Goal: Task Accomplishment & Management: Complete application form

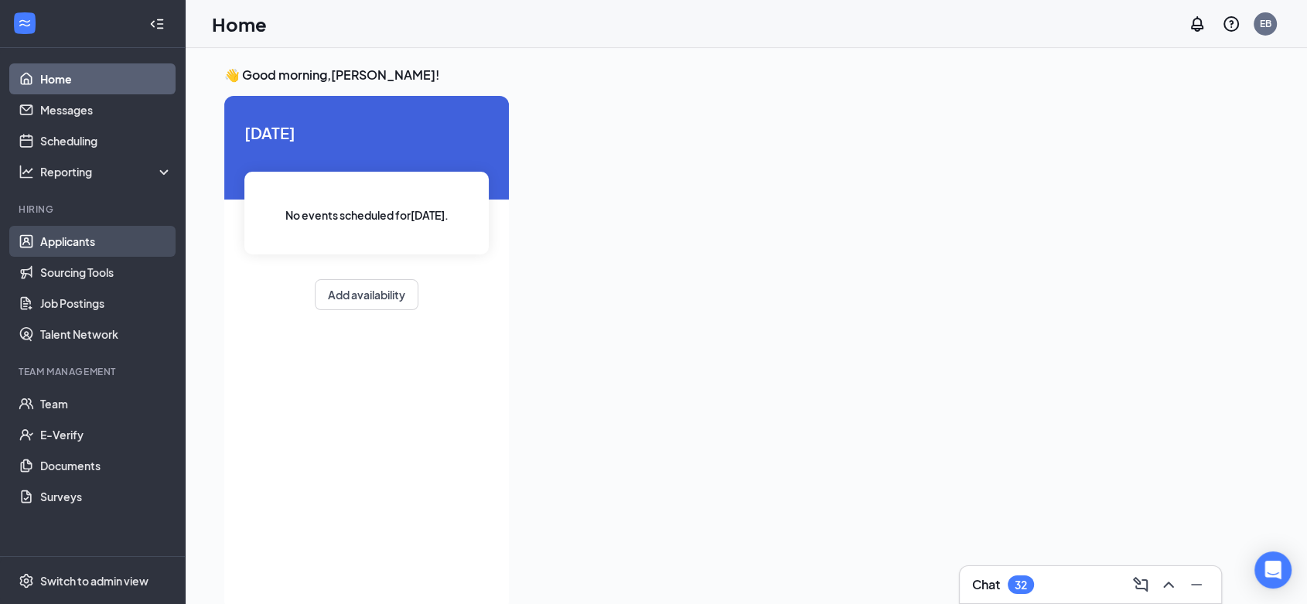
click at [55, 238] on link "Applicants" at bounding box center [106, 241] width 132 height 31
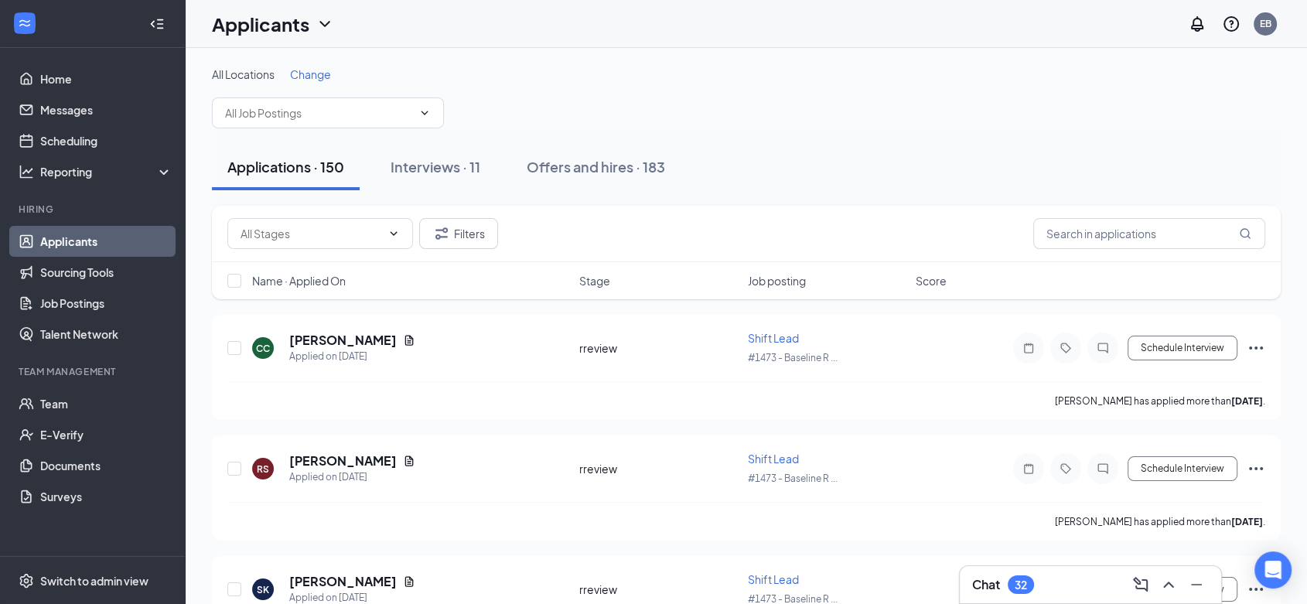
click at [333, 270] on div "Name · Applied On Stage Job posting Score" at bounding box center [746, 280] width 1069 height 37
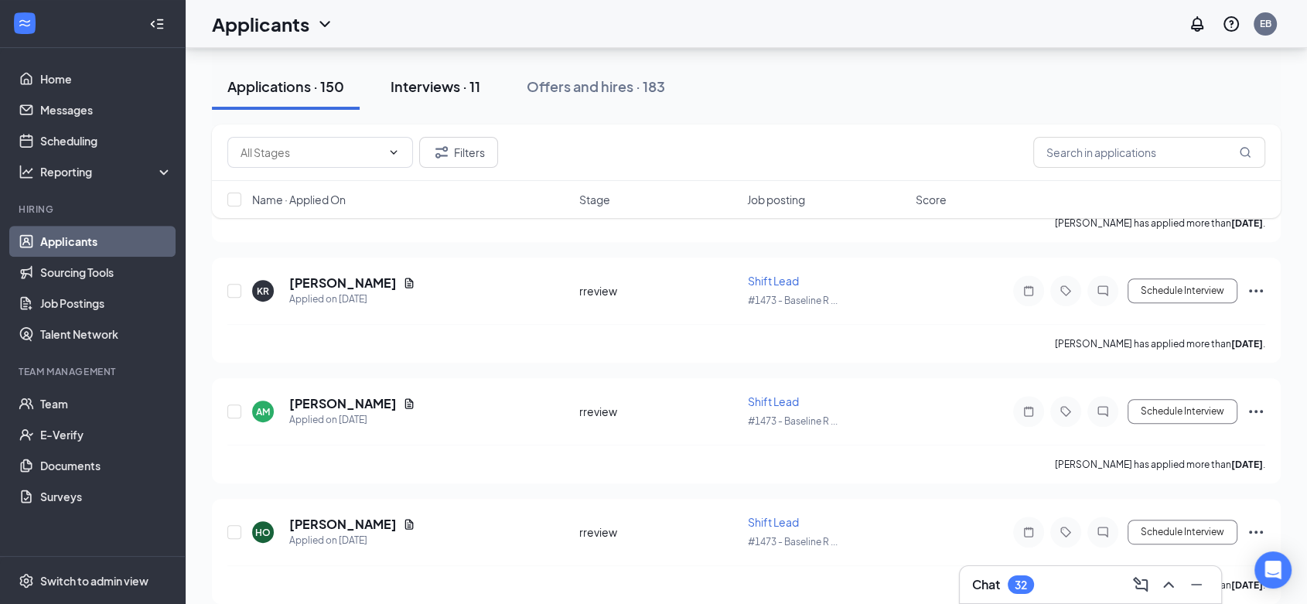
scroll to position [515, 0]
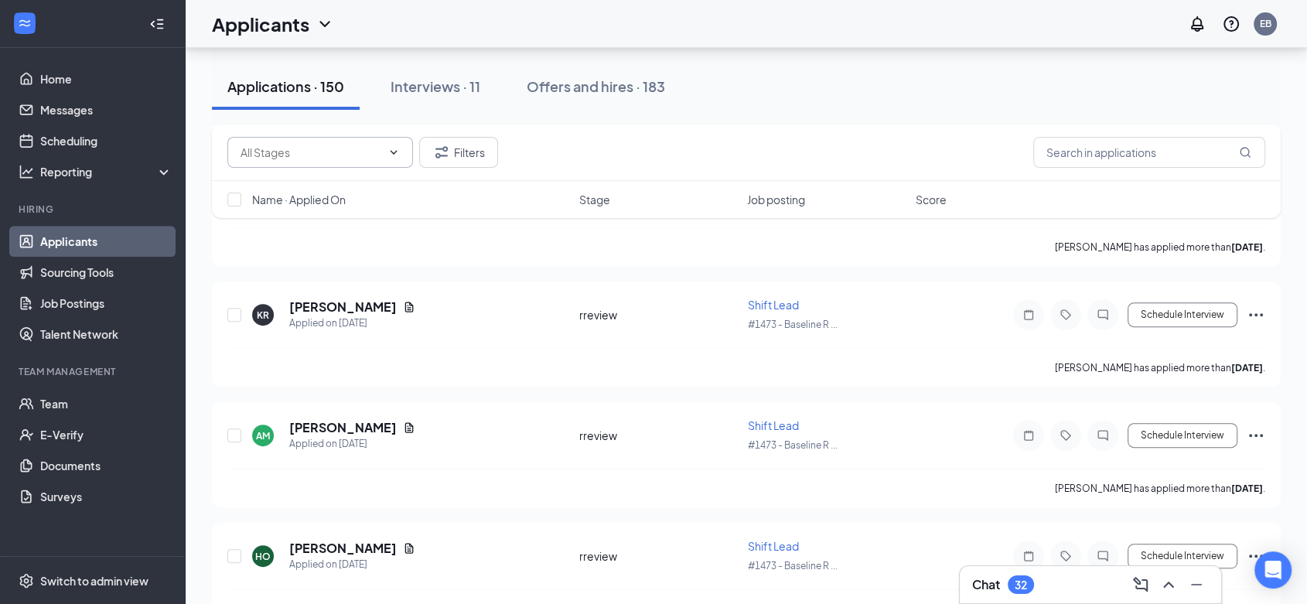
click at [349, 153] on input "text" at bounding box center [311, 152] width 141 height 17
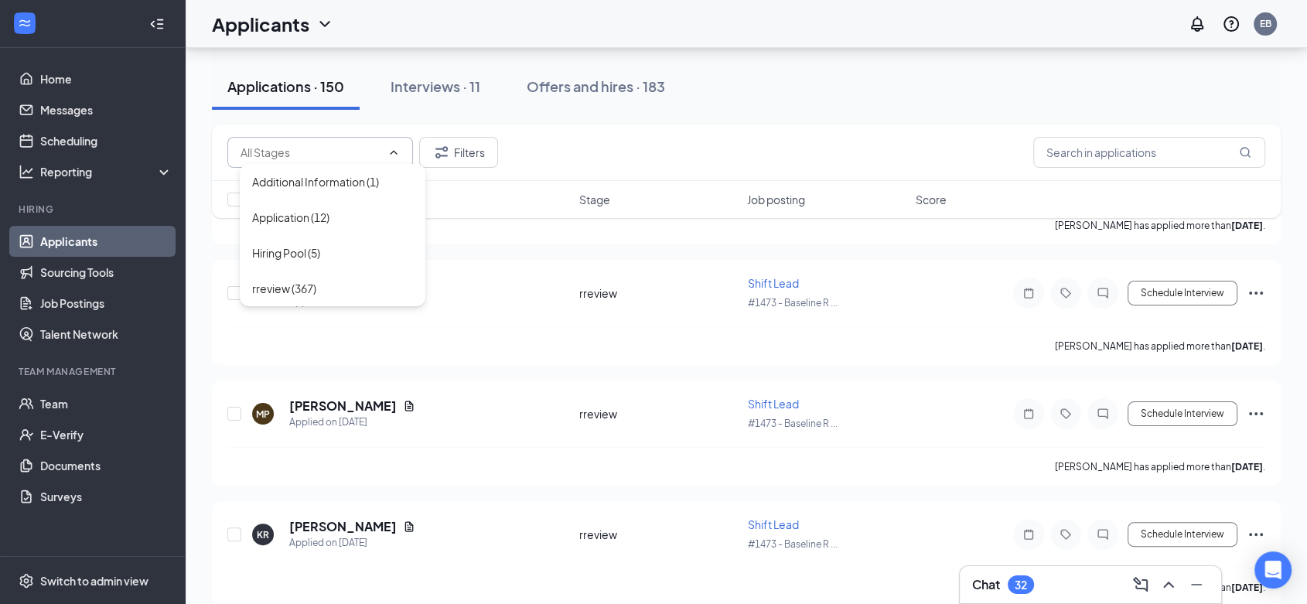
scroll to position [0, 0]
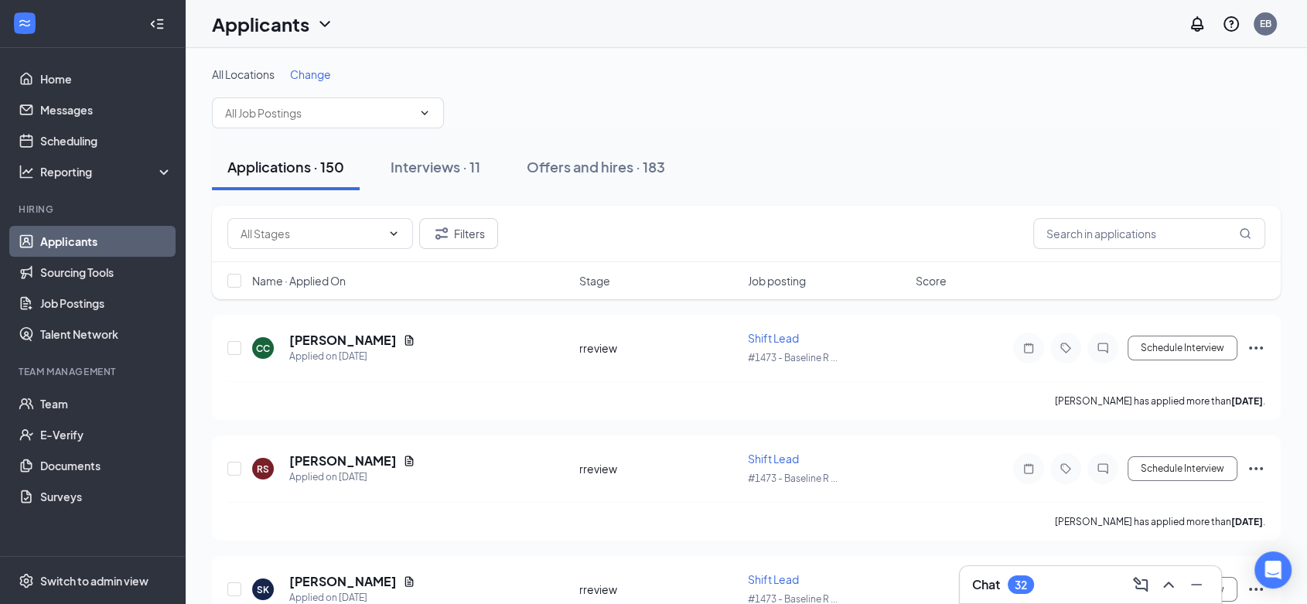
click at [322, 29] on icon "ChevronDown" at bounding box center [325, 24] width 19 height 19
click at [397, 121] on input "text" at bounding box center [318, 112] width 187 height 17
click at [704, 112] on div "All Locations Change Crew Member (#1473 - Baseline Road) Assistant Manager (#14…" at bounding box center [746, 98] width 1069 height 62
click at [400, 232] on span "Additional Information (1) Application (12) Hiring Pool (5) rreview (367)" at bounding box center [320, 233] width 186 height 31
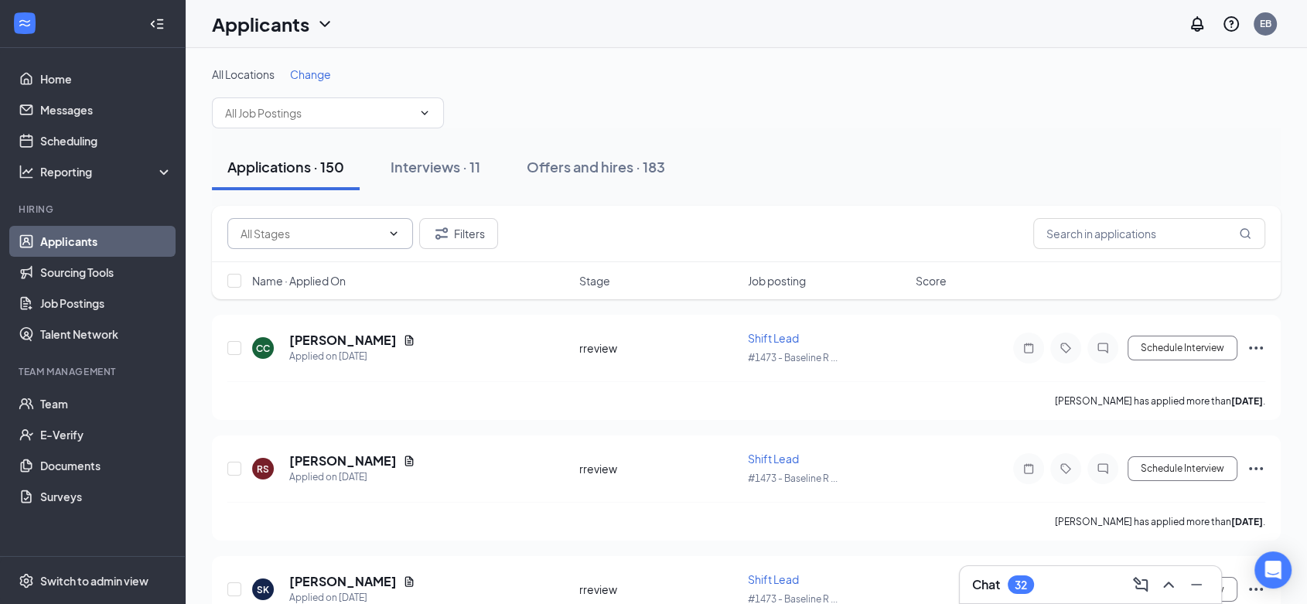
click at [395, 233] on icon "ChevronDown" at bounding box center [394, 233] width 12 height 12
click at [453, 161] on div "Interviews · 11" at bounding box center [436, 166] width 90 height 19
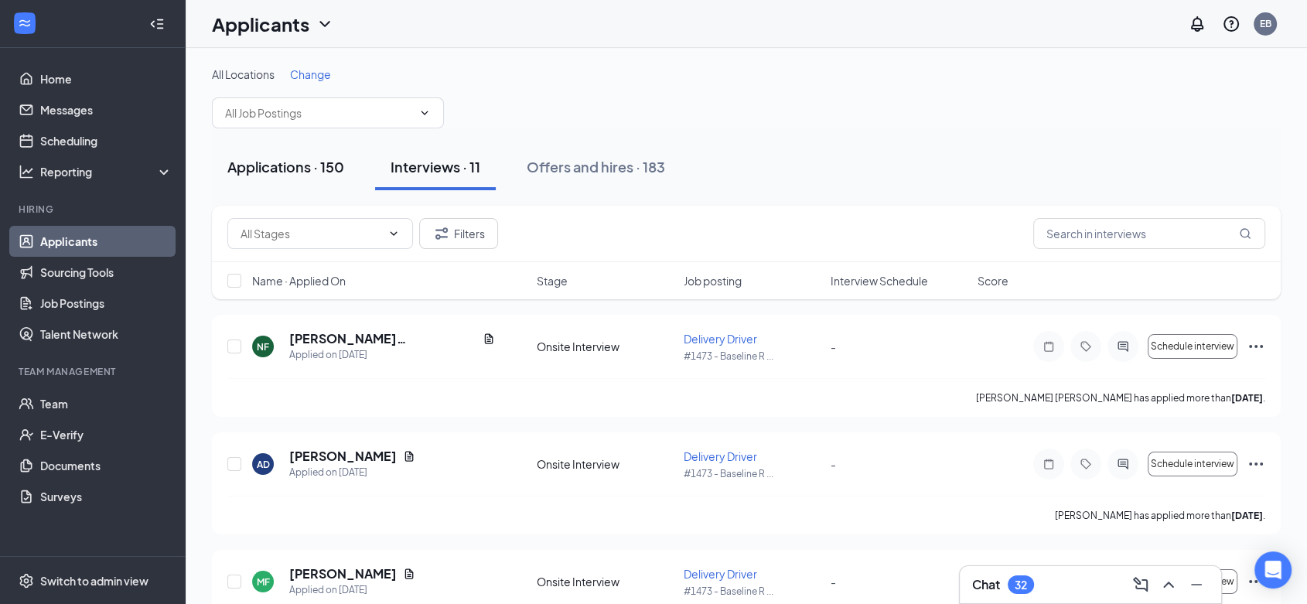
click at [316, 188] on button "Applications · 150" at bounding box center [286, 167] width 148 height 46
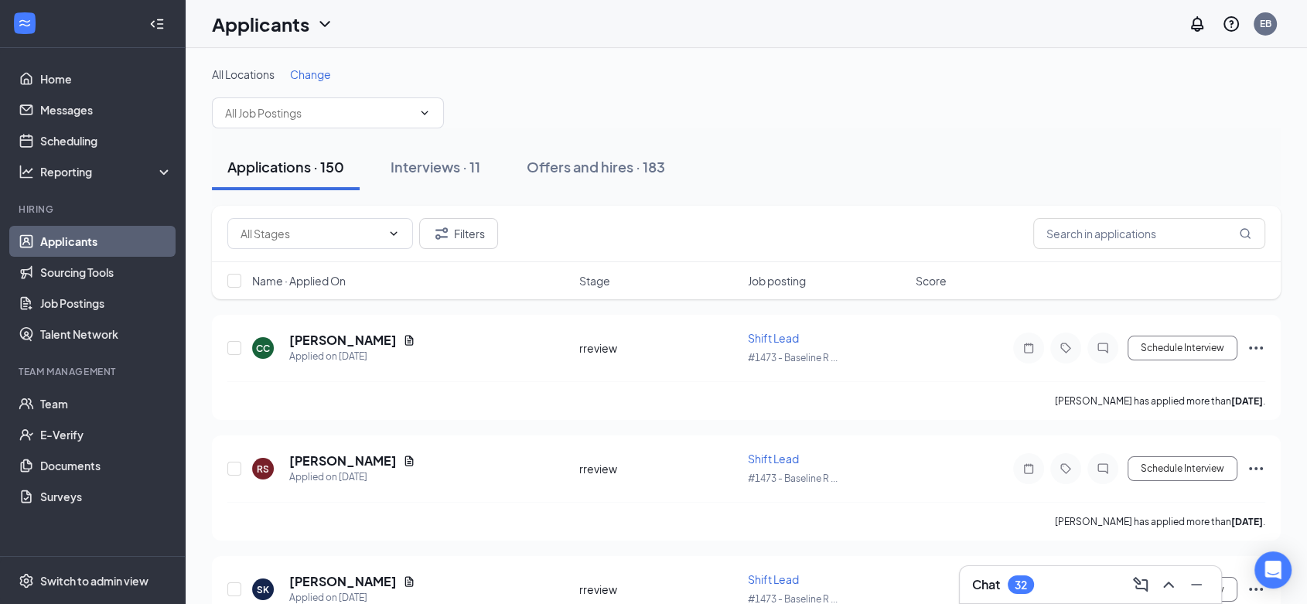
click at [261, 68] on span "All Locations" at bounding box center [243, 74] width 63 height 14
click at [323, 80] on div "Change" at bounding box center [310, 74] width 41 height 15
click at [322, 78] on span "Change" at bounding box center [310, 74] width 41 height 14
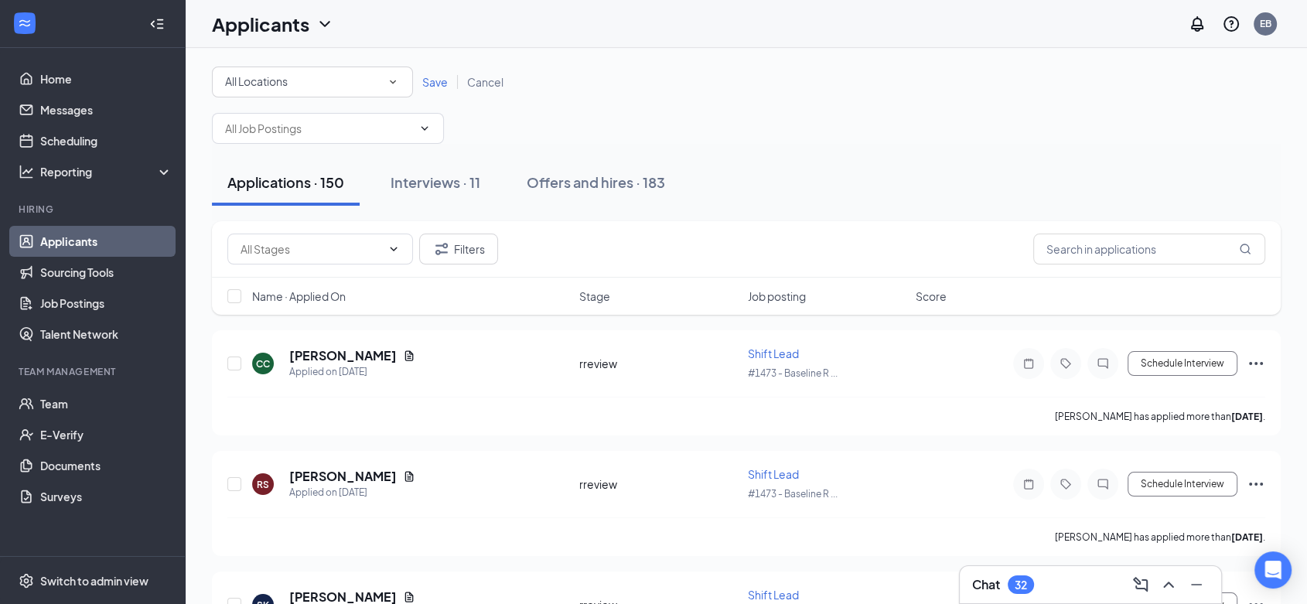
click at [333, 85] on div "All Locations" at bounding box center [312, 82] width 175 height 19
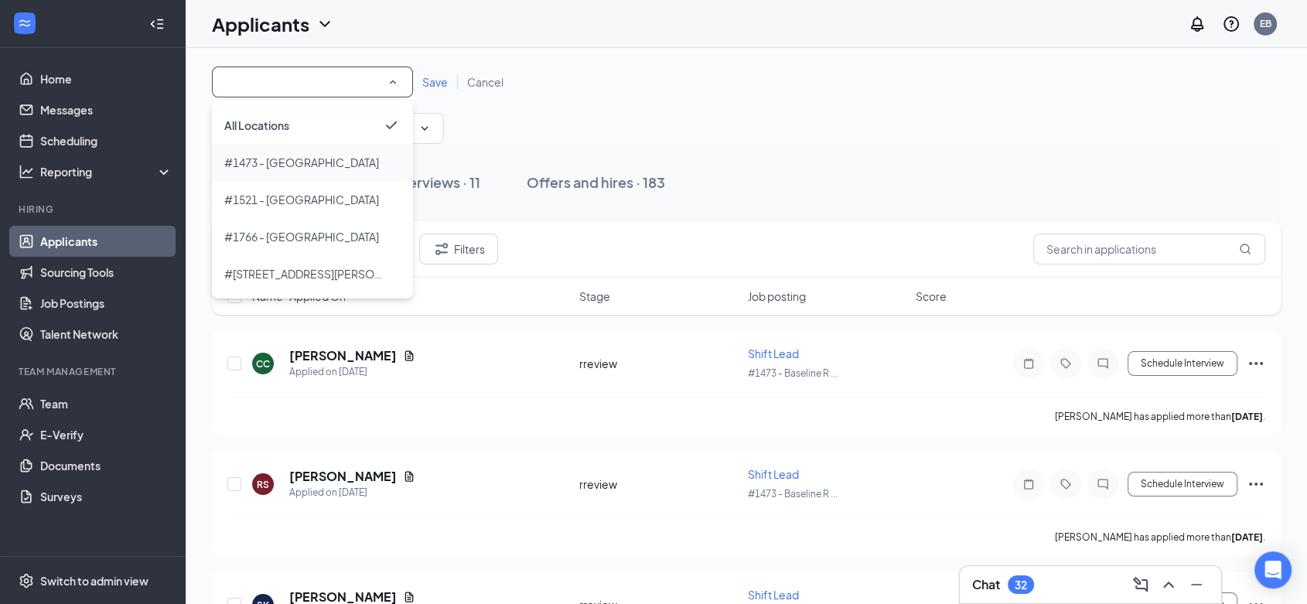
click at [292, 166] on span "#1473 - Baseline Road" at bounding box center [301, 162] width 155 height 14
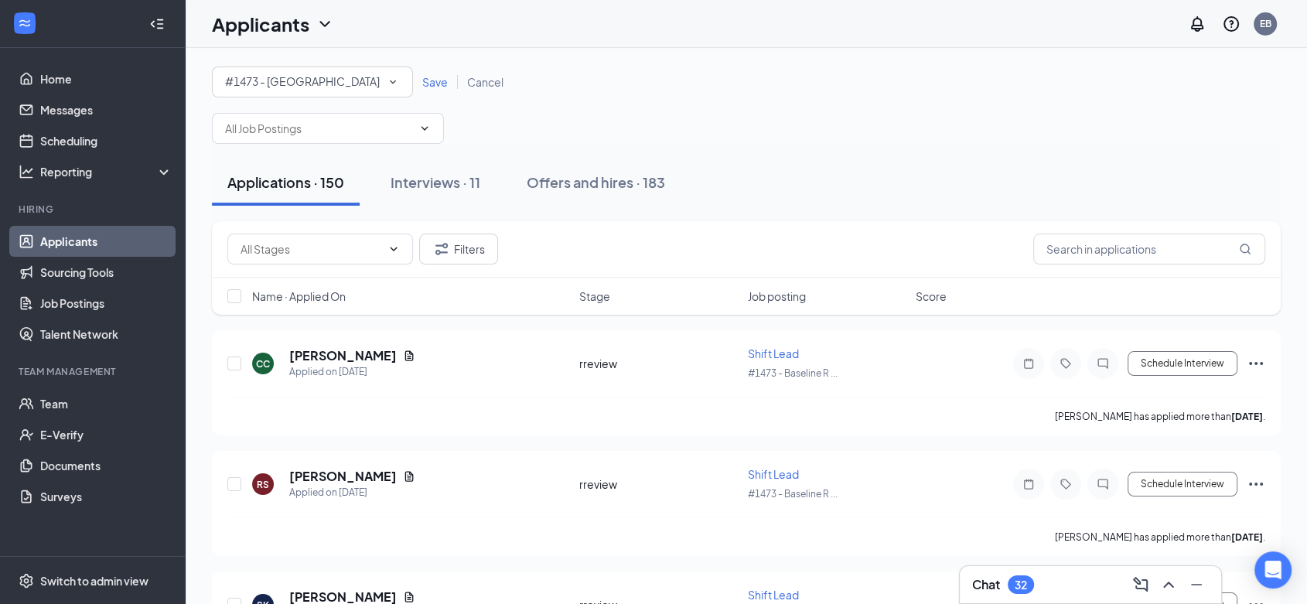
click at [439, 80] on span "Save" at bounding box center [435, 82] width 26 height 14
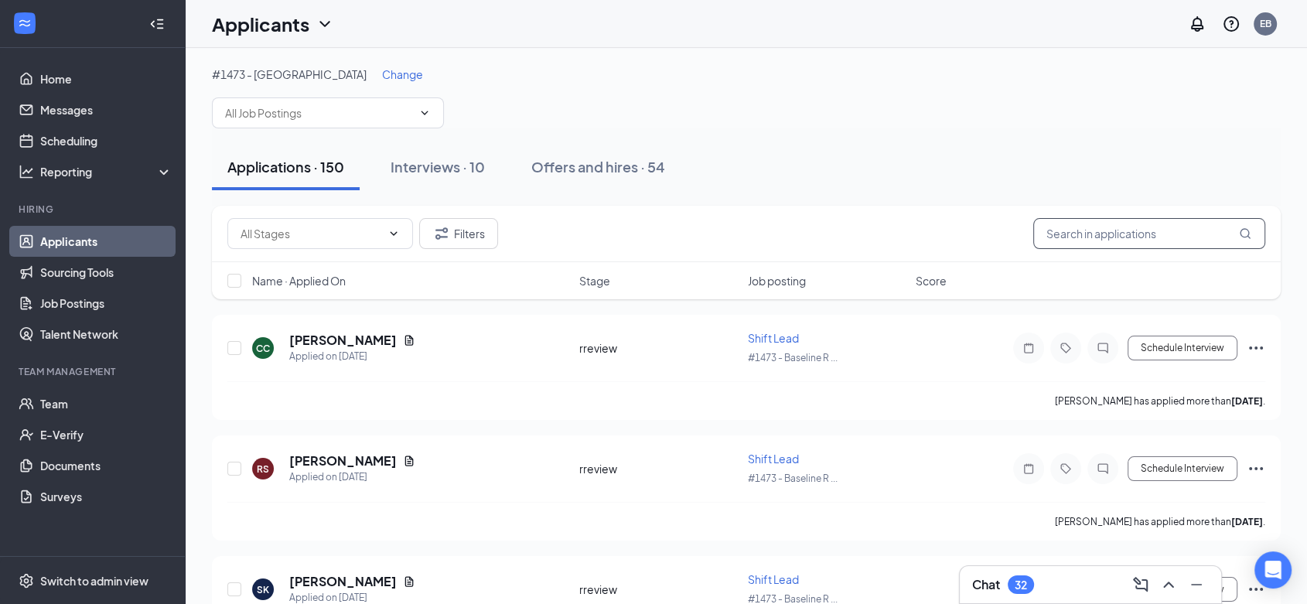
click at [1193, 244] on input "text" at bounding box center [1150, 233] width 232 height 31
click at [557, 157] on div "Offers and hires · 54" at bounding box center [598, 166] width 134 height 19
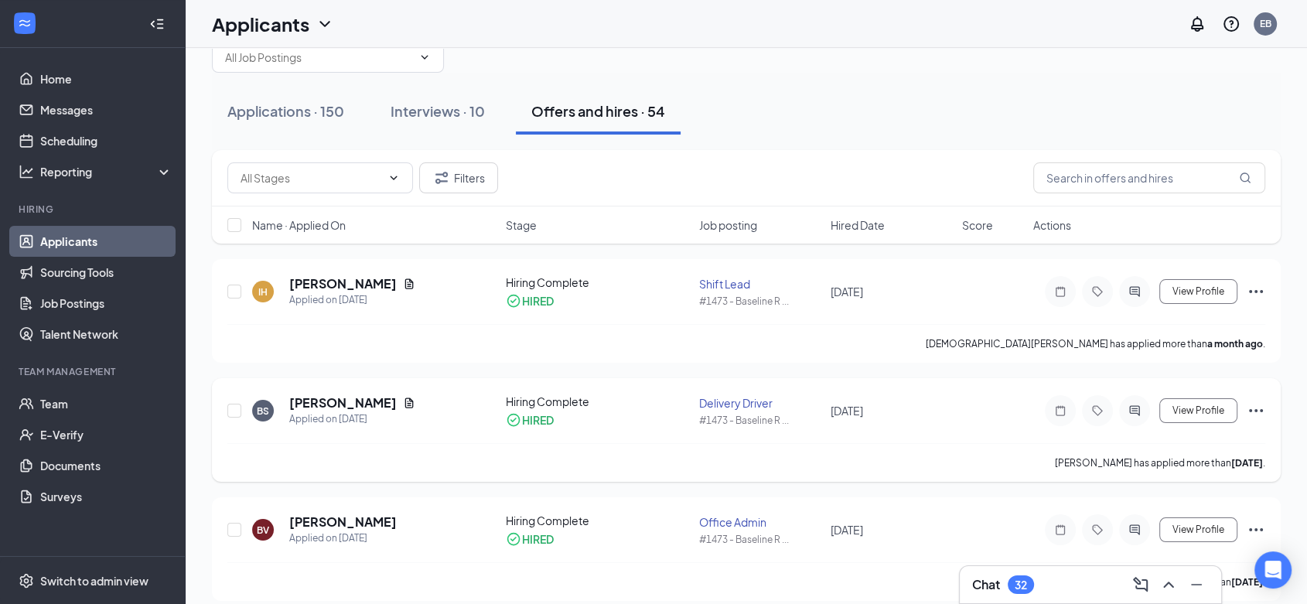
scroll to position [86, 0]
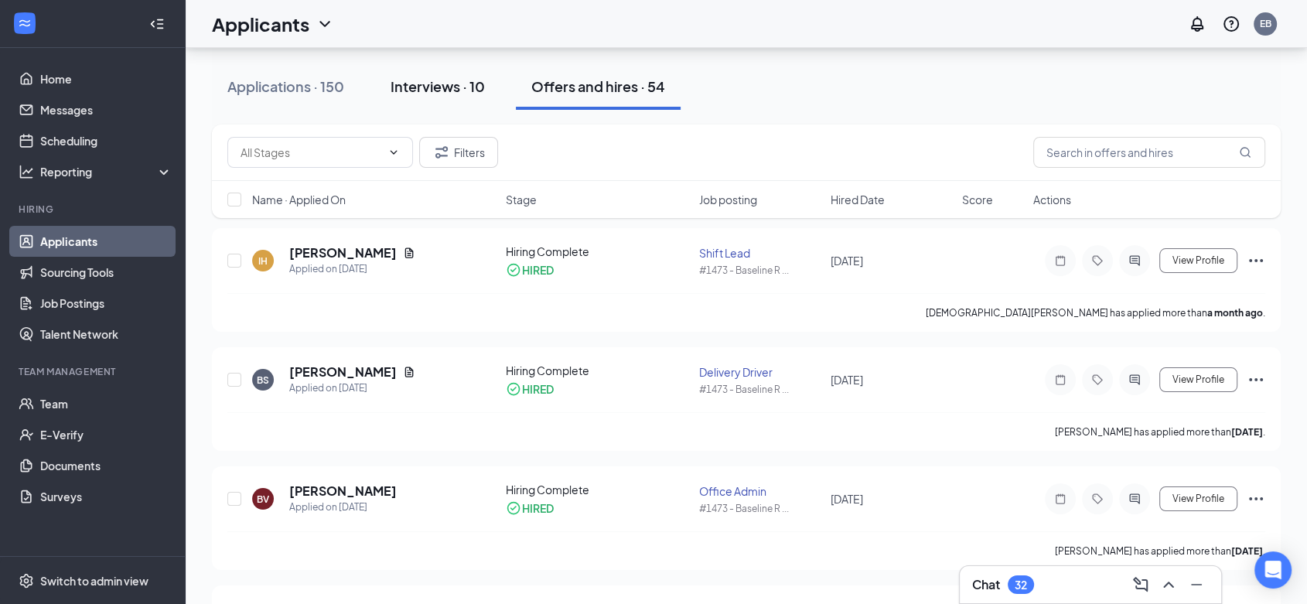
click at [412, 95] on div "Interviews · 10" at bounding box center [438, 86] width 94 height 19
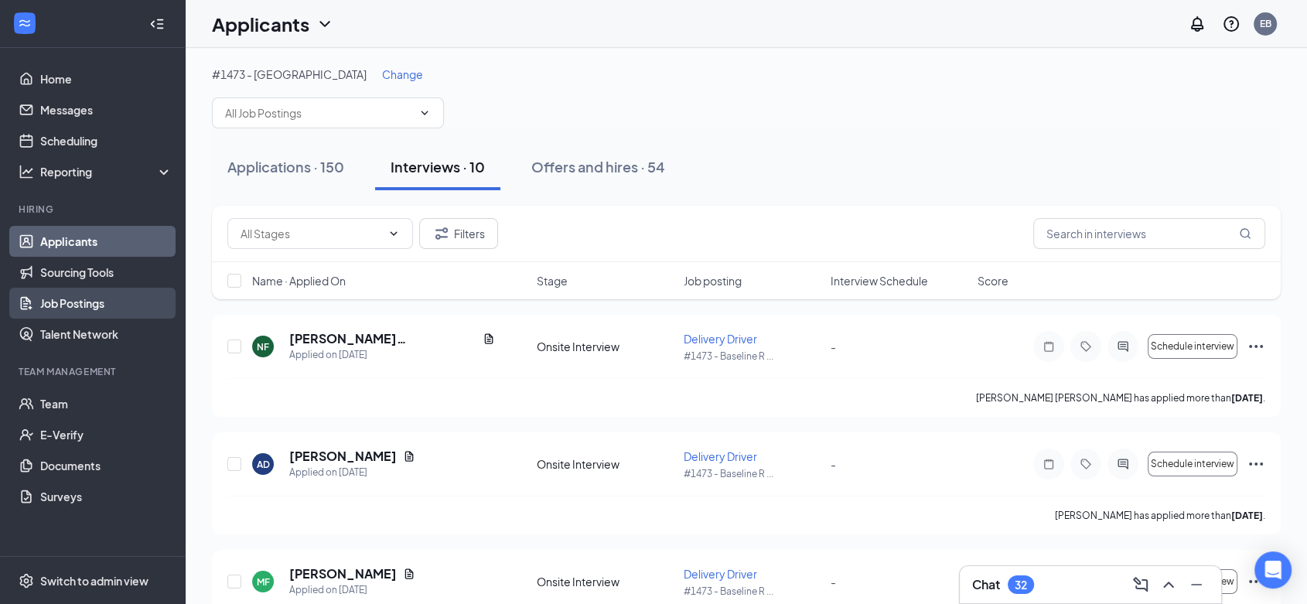
click at [82, 292] on link "Job Postings" at bounding box center [106, 303] width 132 height 31
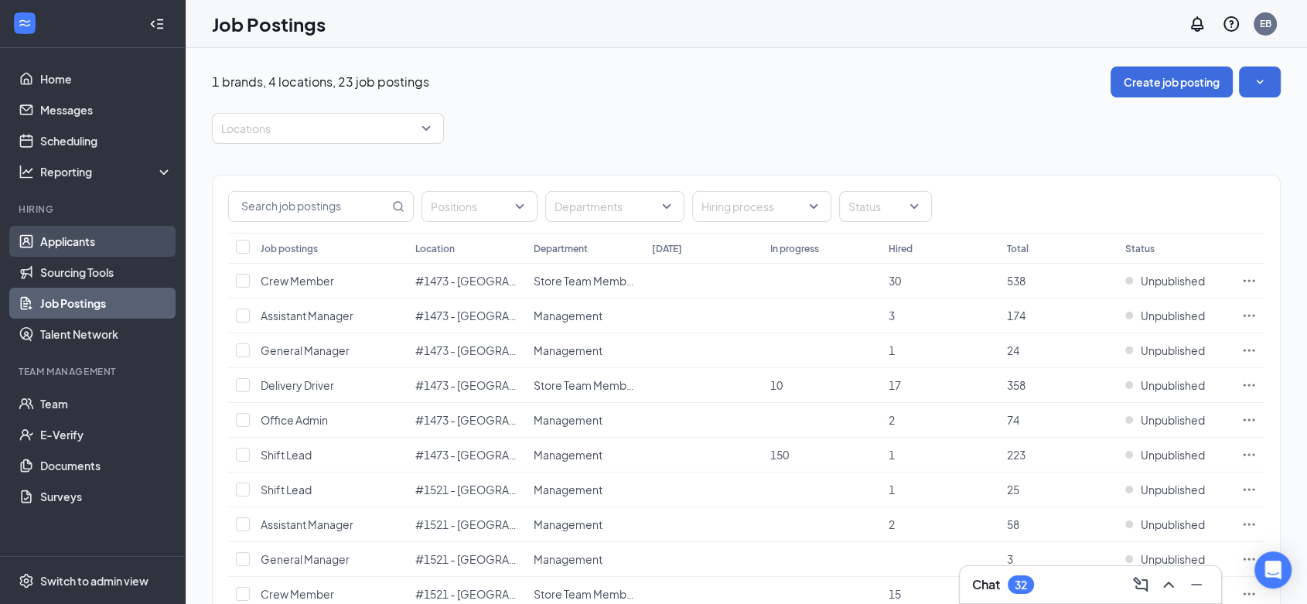
click at [79, 248] on link "Applicants" at bounding box center [106, 241] width 132 height 31
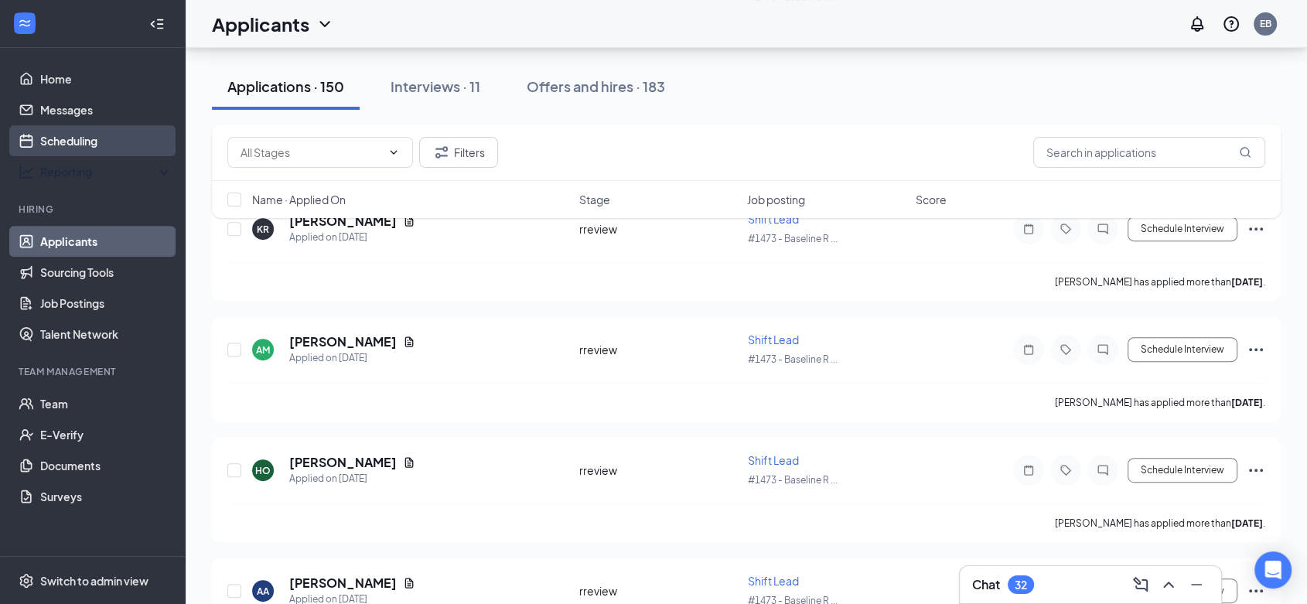
scroll to position [429, 0]
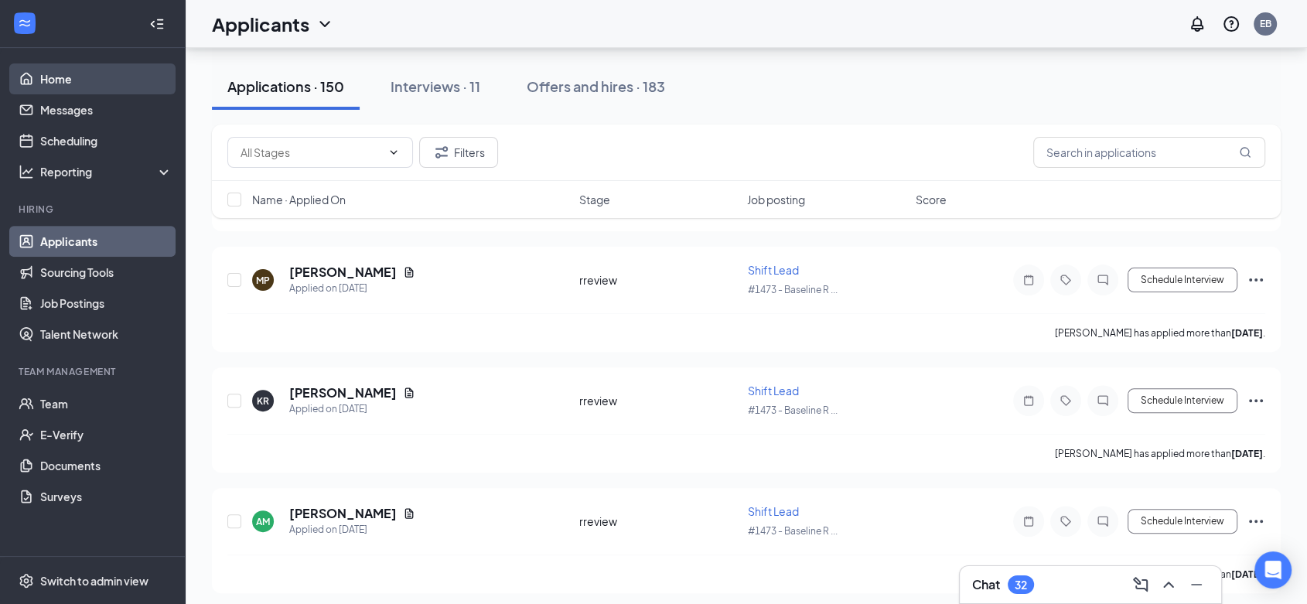
click at [77, 77] on link "Home" at bounding box center [106, 78] width 132 height 31
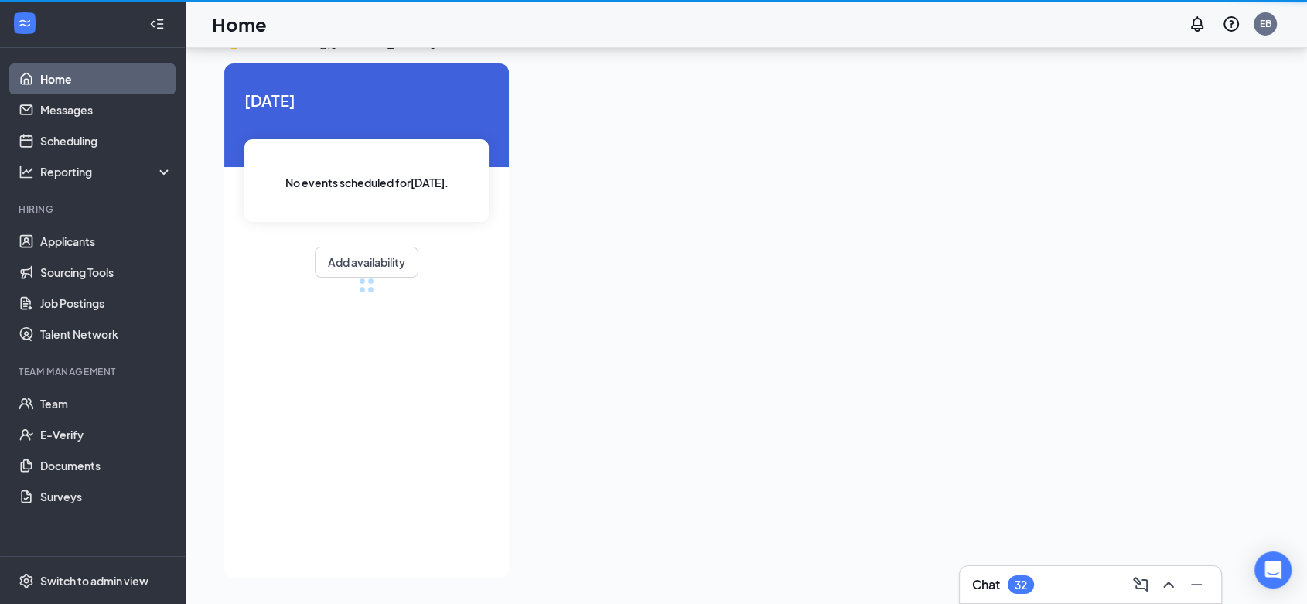
scroll to position [32, 0]
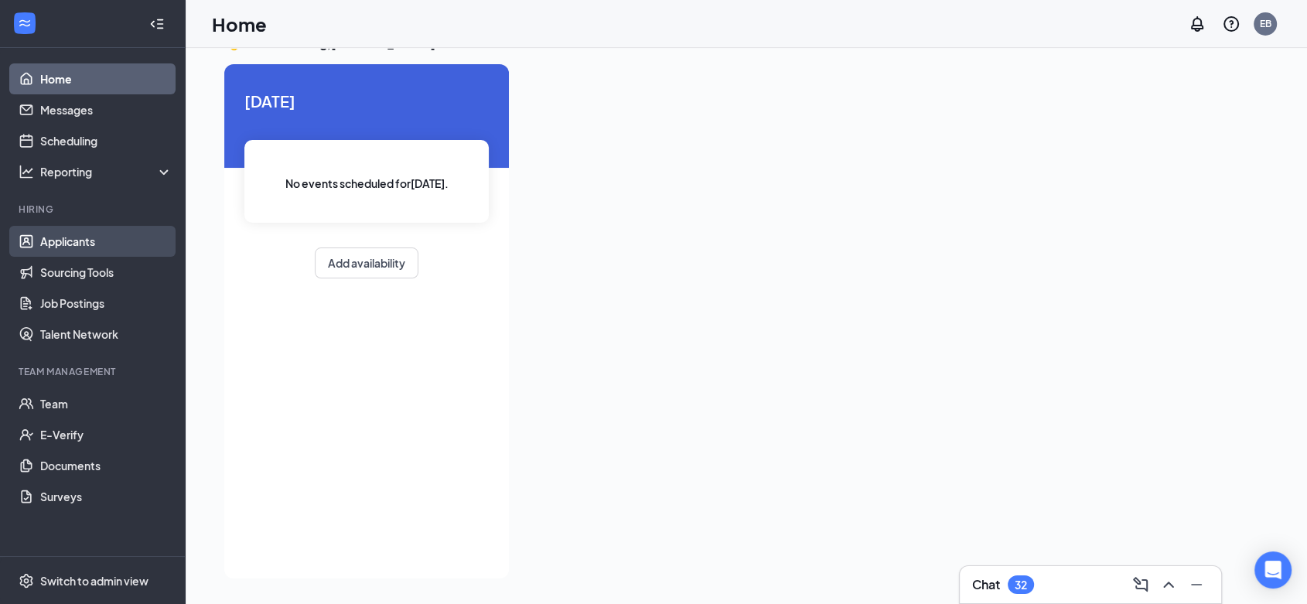
click at [65, 241] on link "Applicants" at bounding box center [106, 241] width 132 height 31
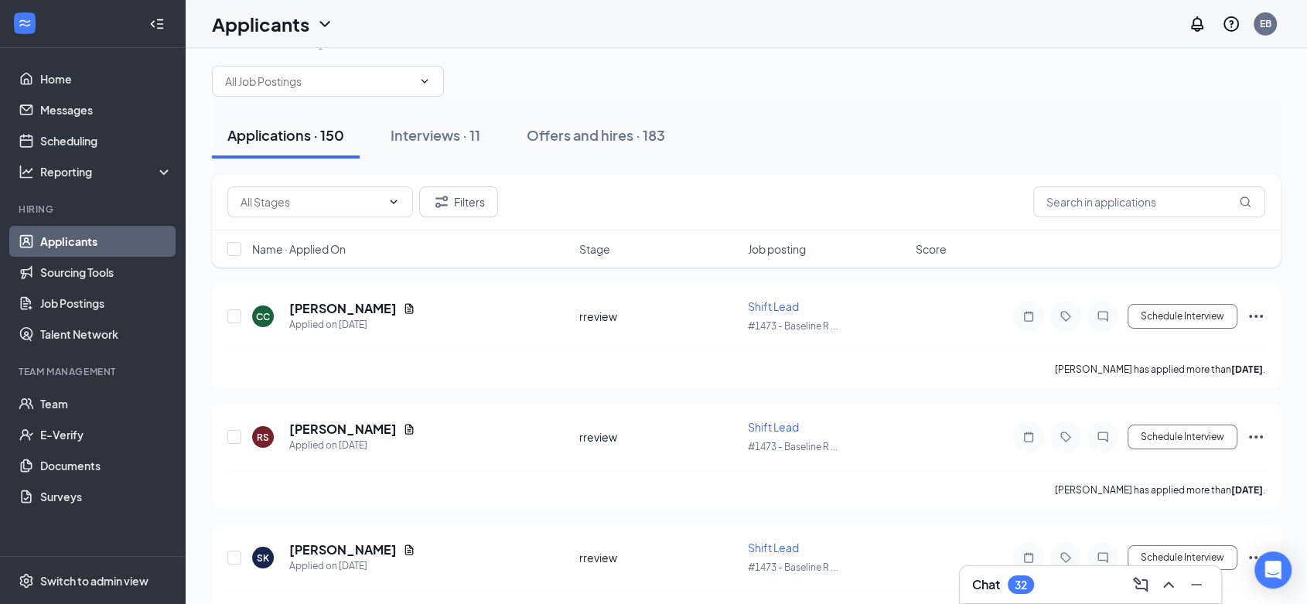
click at [326, 22] on icon "ChevronDown" at bounding box center [325, 24] width 19 height 19
click at [603, 103] on div "Applications · 150 Interviews · 11 Offers and hires · 183" at bounding box center [746, 135] width 1069 height 77
click at [318, 84] on input "text" at bounding box center [318, 81] width 187 height 17
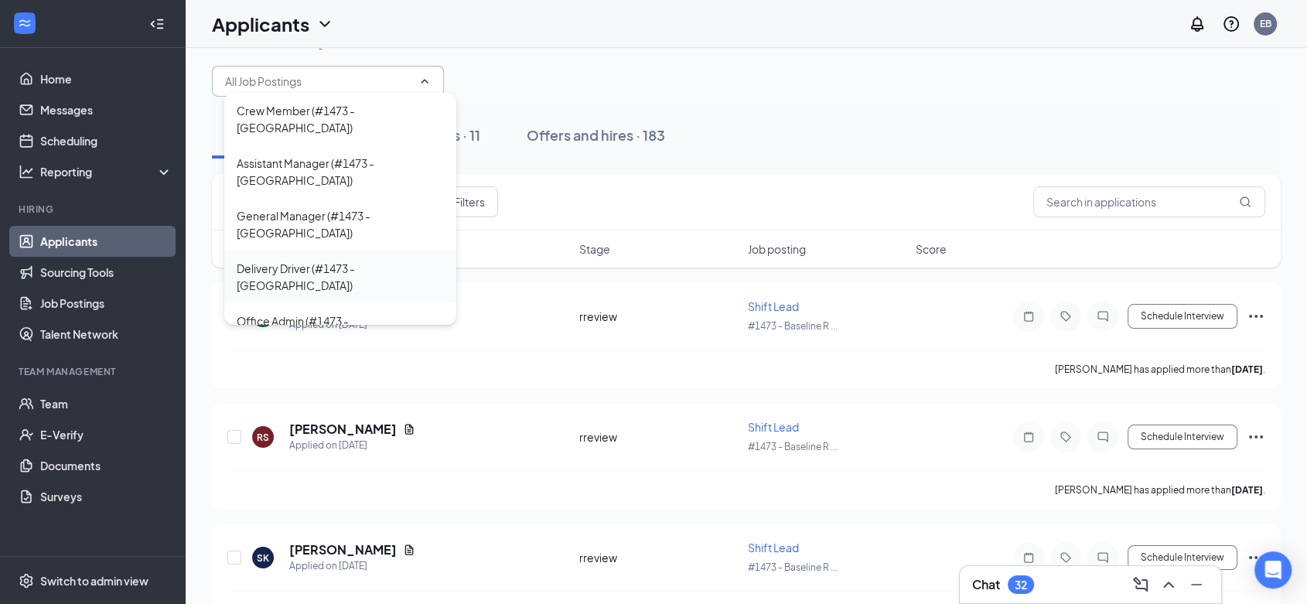
click at [291, 255] on div "Delivery Driver (#1473 - Baseline Road)" at bounding box center [340, 277] width 232 height 53
type input "Delivery Driver (#1473 - Baseline Road)"
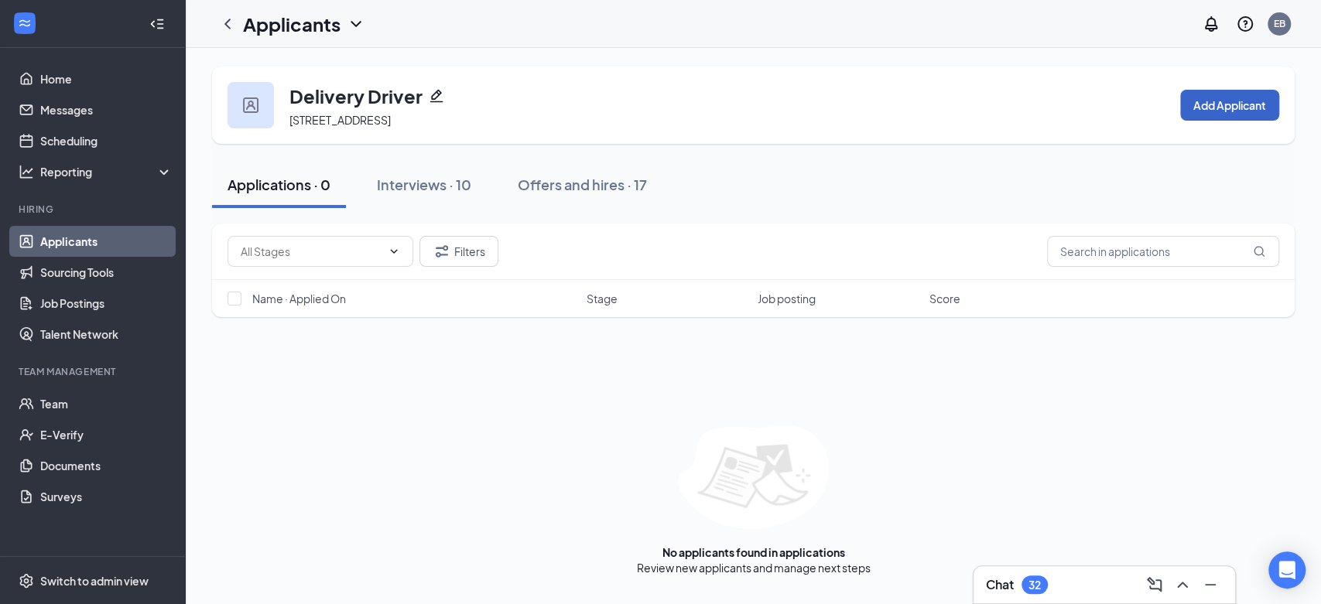
click at [1224, 116] on button "Add Applicant" at bounding box center [1229, 105] width 99 height 31
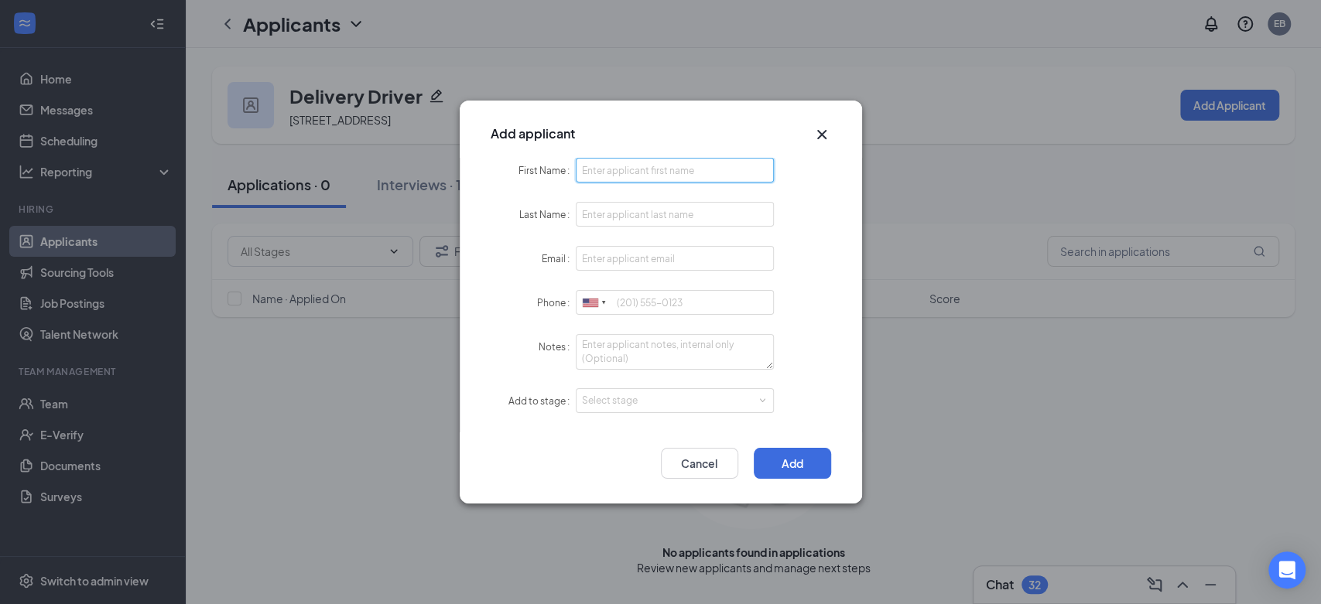
click at [624, 162] on input "First Name" at bounding box center [675, 170] width 199 height 25
type input "Dominyc"
type input "Guariglio"
click at [624, 162] on input "Dominyc" at bounding box center [675, 170] width 199 height 25
type input "Dominyc"
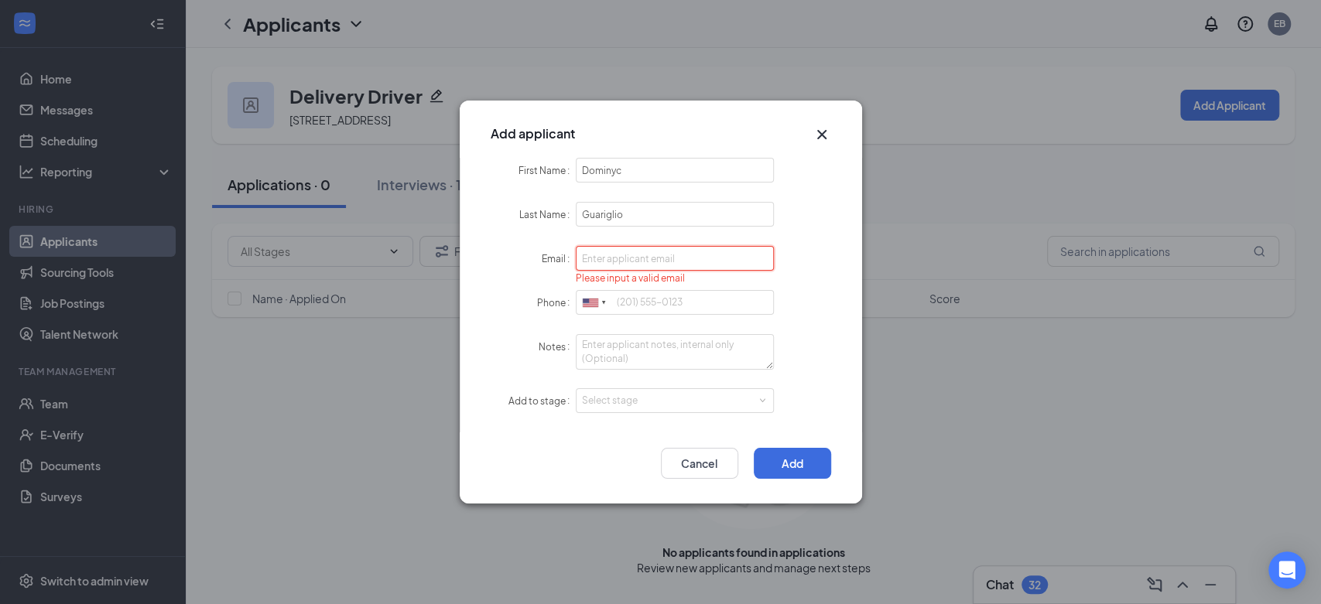
click at [661, 265] on input "Email" at bounding box center [675, 258] width 199 height 25
type input "dominycg2003@gmail.com"
click at [695, 308] on input "Phone" at bounding box center [675, 302] width 199 height 25
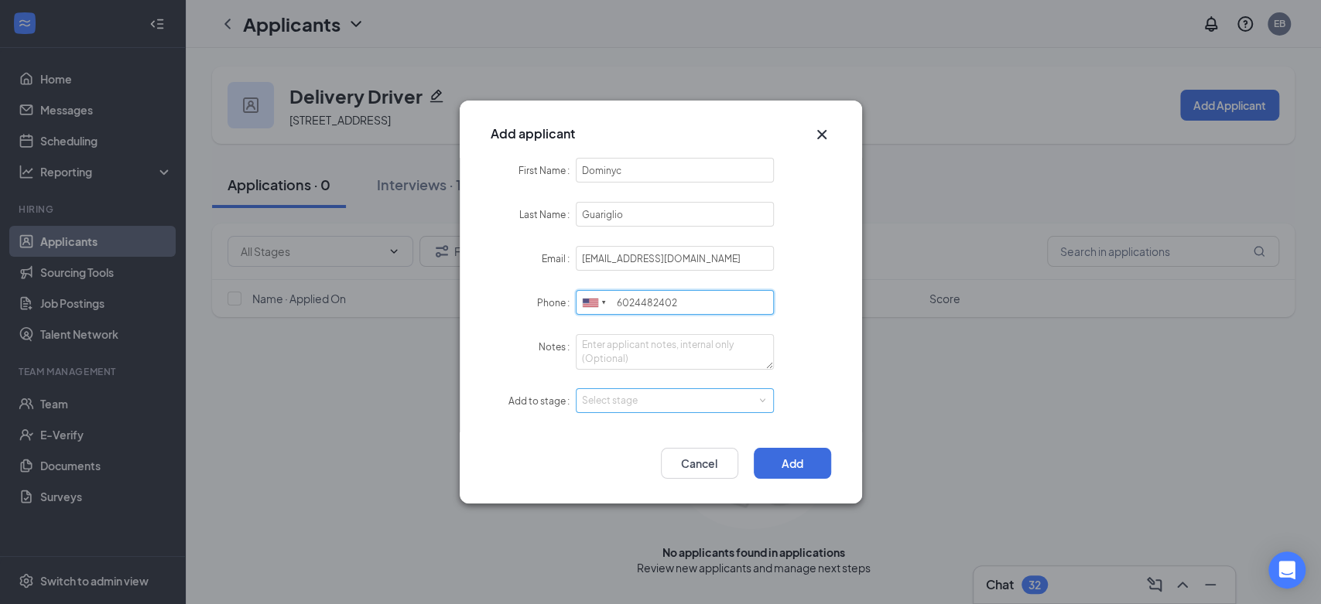
click at [702, 402] on div "Select stage" at bounding box center [671, 400] width 179 height 15
type input "6024482402"
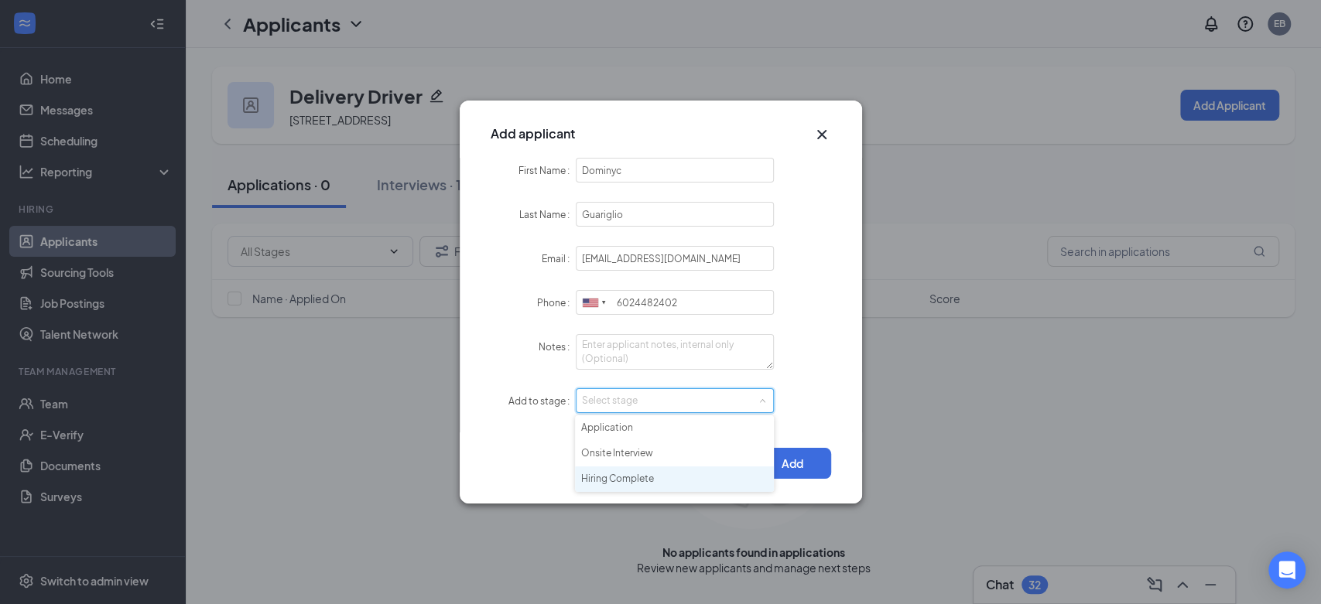
click at [661, 482] on li "Hiring Complete" at bounding box center [674, 479] width 199 height 26
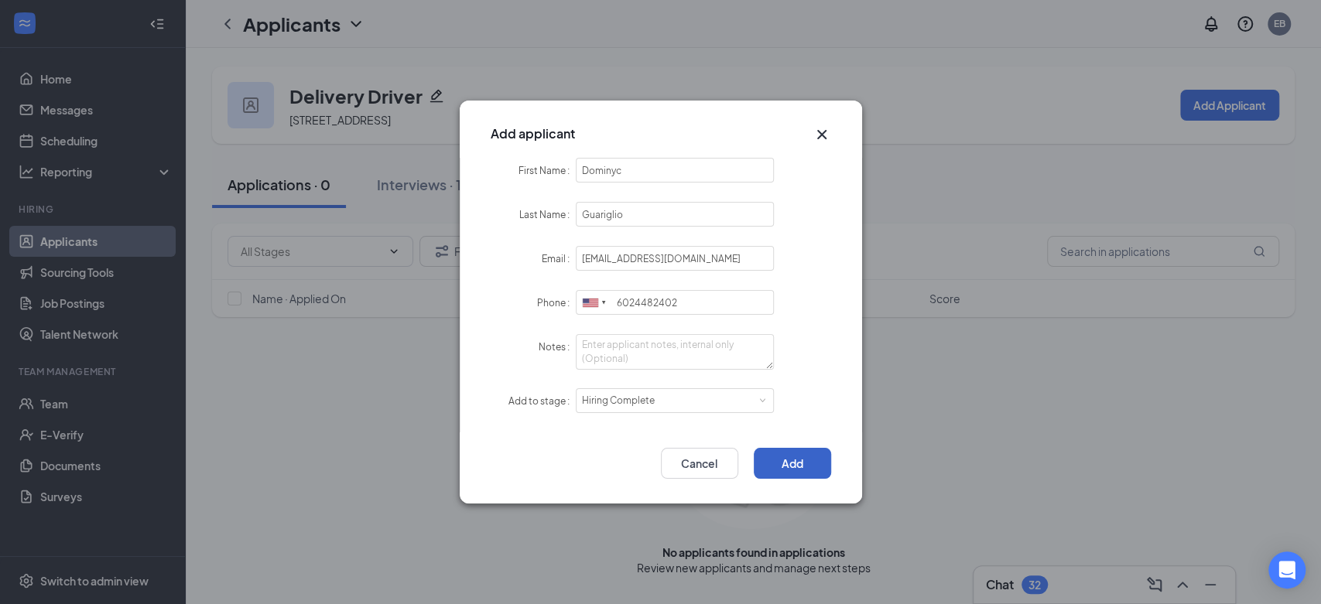
click at [784, 460] on button "Add" at bounding box center [792, 463] width 77 height 31
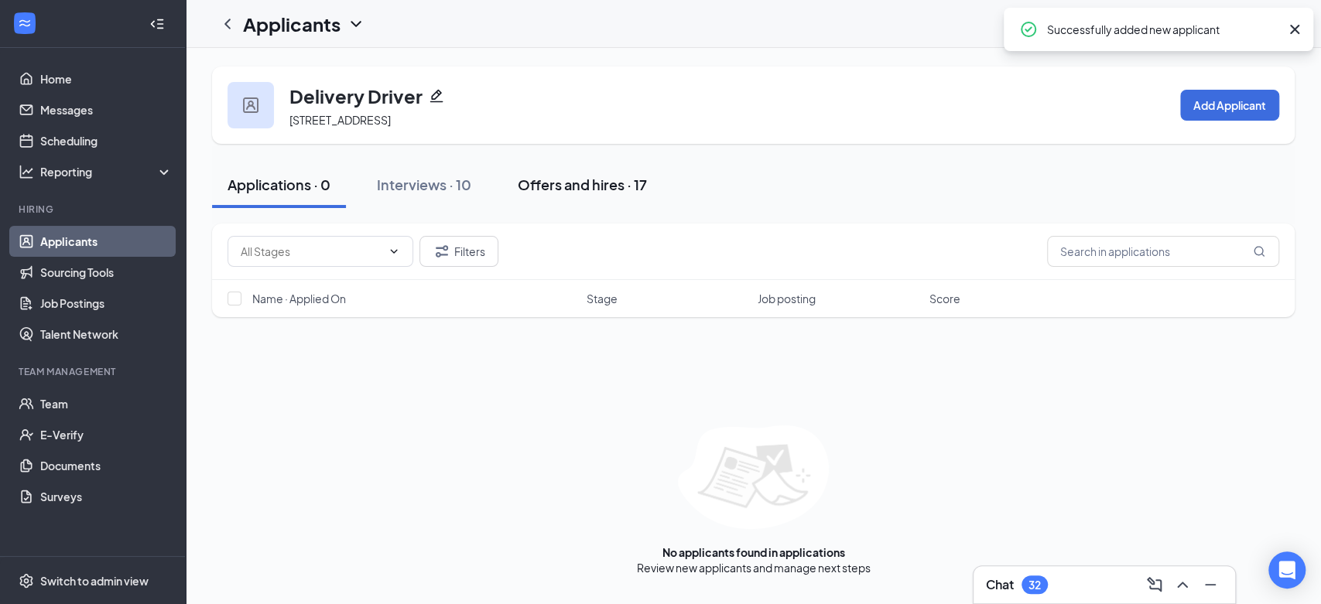
click at [586, 181] on div "Offers and hires · 17" at bounding box center [582, 184] width 129 height 19
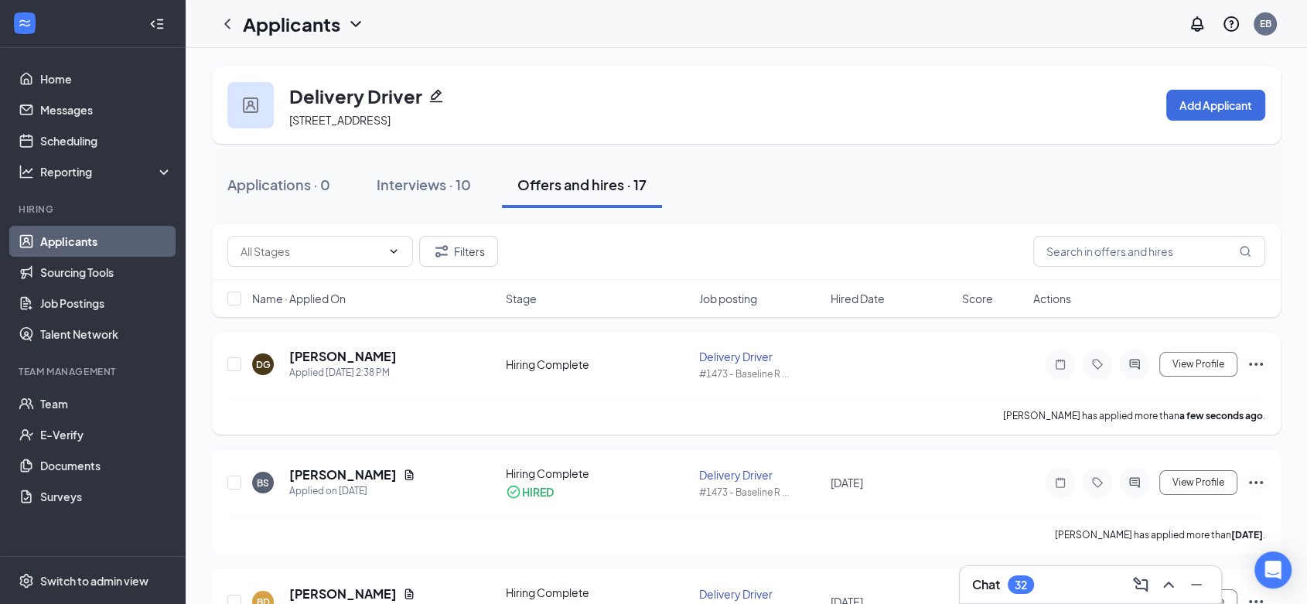
click at [1265, 366] on icon "Ellipses" at bounding box center [1256, 364] width 19 height 19
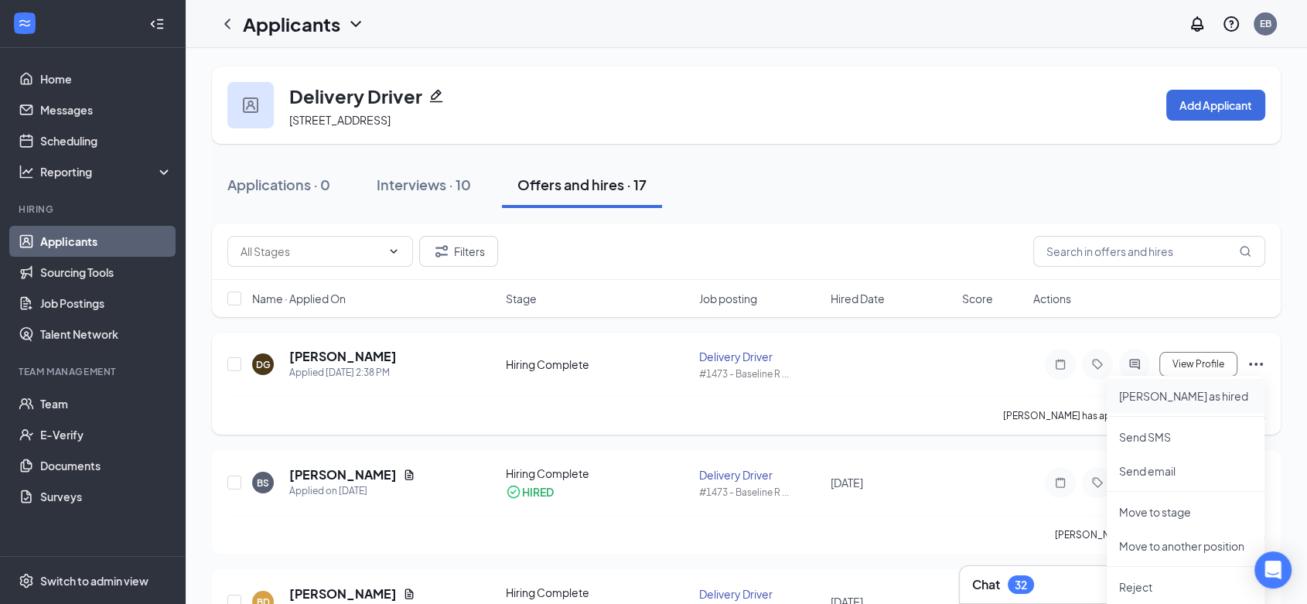
click at [1183, 398] on p "Mark as hired" at bounding box center [1185, 395] width 133 height 15
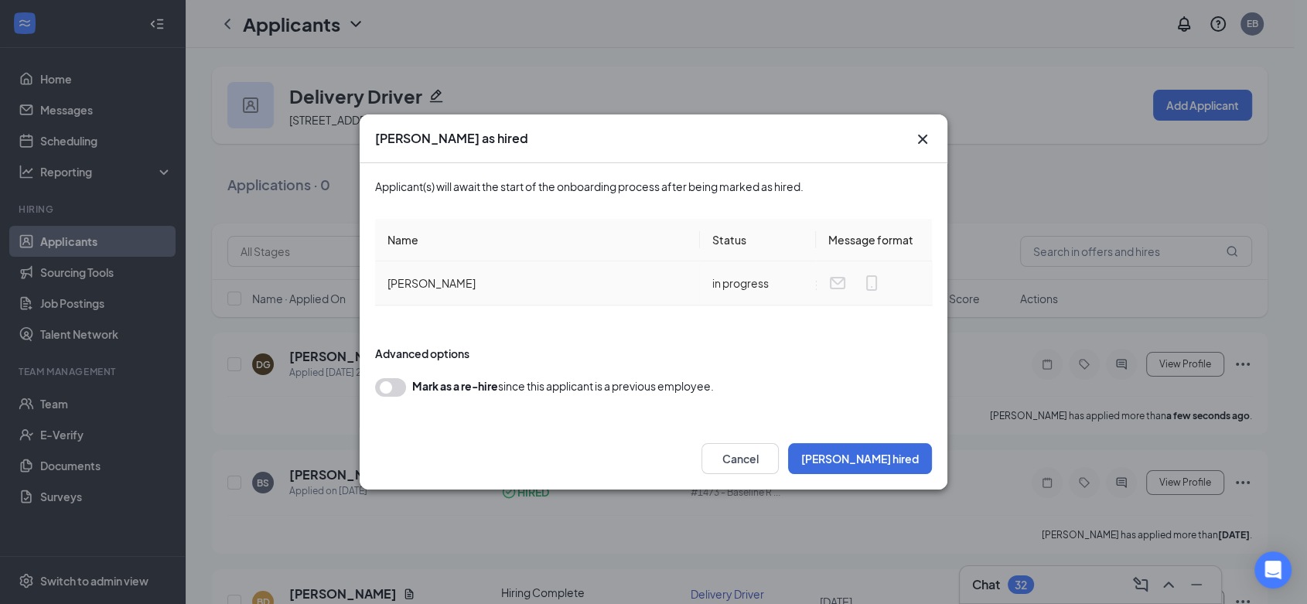
click at [442, 282] on span "Dominyc Guariglio" at bounding box center [432, 283] width 88 height 14
click at [899, 456] on button "Mark hired" at bounding box center [860, 458] width 144 height 31
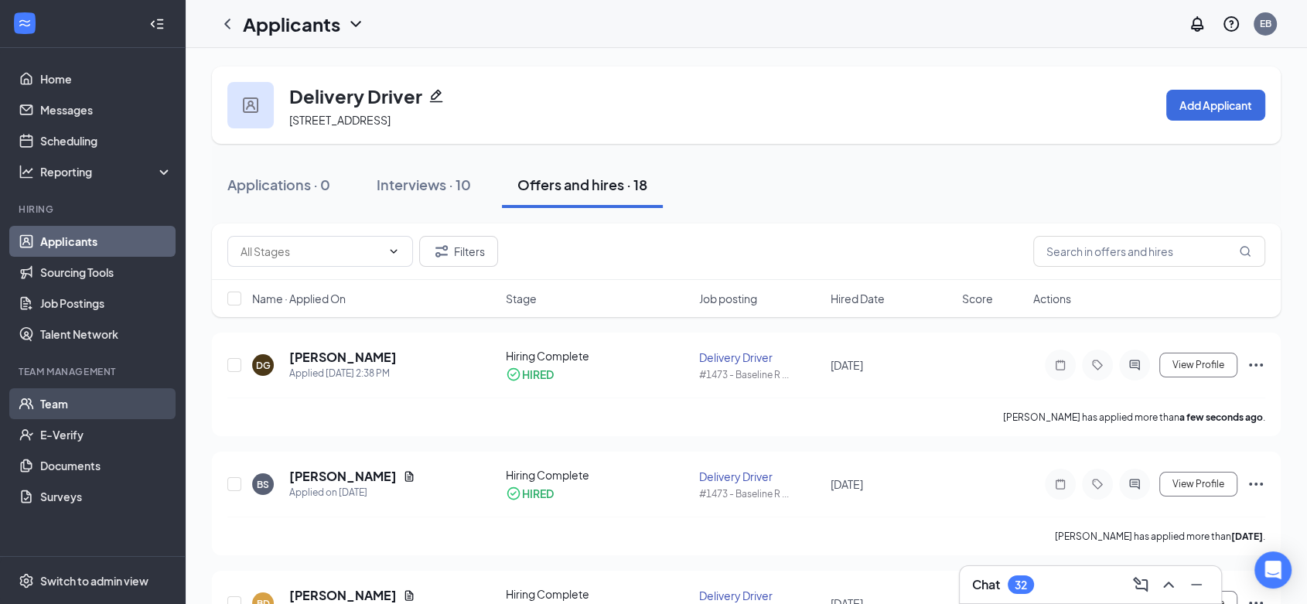
click at [60, 404] on link "Team" at bounding box center [106, 403] width 132 height 31
